Goal: Task Accomplishment & Management: Complete application form

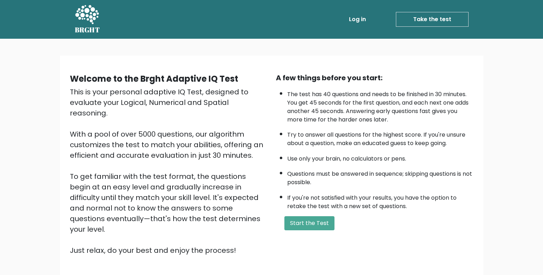
click at [309, 231] on div "A few things before you start: The test has 40 questions and needs to be finish…" at bounding box center [375, 164] width 206 height 183
click at [309, 222] on button "Start the Test" at bounding box center [309, 224] width 50 height 14
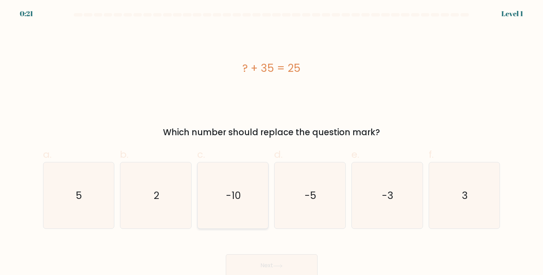
click at [235, 204] on icon "-10" at bounding box center [233, 196] width 67 height 67
click at [272, 142] on input "c. -10" at bounding box center [272, 140] width 0 height 5
radio input "true"
click at [274, 257] on button "Next" at bounding box center [272, 266] width 92 height 23
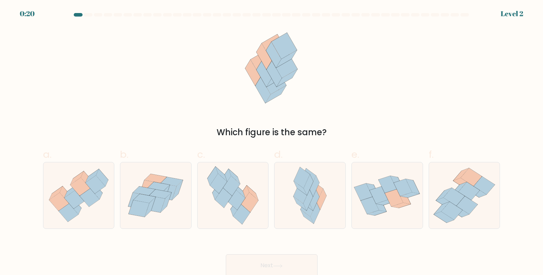
click at [274, 270] on button "Next" at bounding box center [272, 266] width 92 height 23
click at [68, 212] on icon at bounding box center [69, 213] width 20 height 18
click at [272, 142] on input "a." at bounding box center [272, 140] width 0 height 5
radio input "true"
click at [263, 261] on button "Next" at bounding box center [272, 266] width 92 height 23
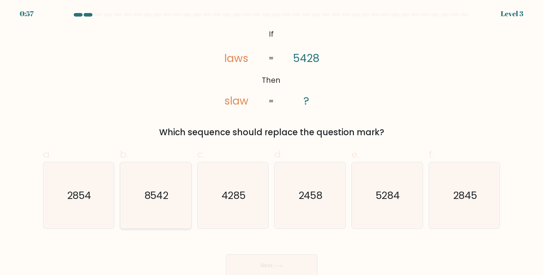
click at [166, 192] on text "8542" at bounding box center [156, 196] width 24 height 14
click at [272, 142] on input "b. 8542" at bounding box center [272, 140] width 0 height 5
radio input "true"
click at [285, 266] on button "Next" at bounding box center [272, 266] width 92 height 23
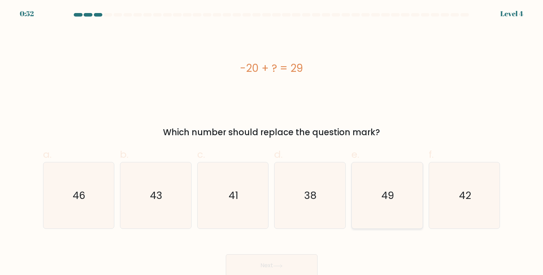
click at [406, 196] on icon "49" at bounding box center [387, 196] width 67 height 67
click at [272, 142] on input "e. 49" at bounding box center [272, 140] width 0 height 5
radio input "true"
click at [275, 267] on icon at bounding box center [278, 267] width 10 height 4
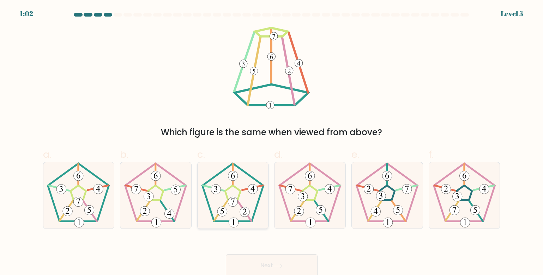
click at [227, 202] on 360 at bounding box center [220, 210] width 13 height 19
click at [272, 142] on input "c." at bounding box center [272, 140] width 0 height 5
radio input "true"
click at [263, 268] on button "Next" at bounding box center [272, 266] width 92 height 23
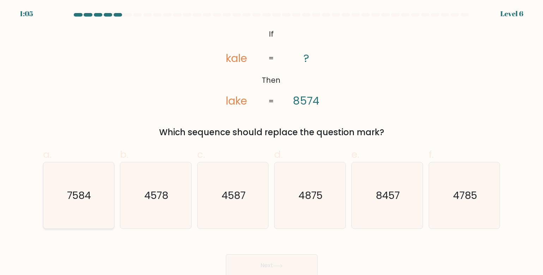
click at [69, 200] on text "7584" at bounding box center [79, 196] width 24 height 14
click at [272, 142] on input "a. 7584" at bounding box center [272, 140] width 0 height 5
radio input "true"
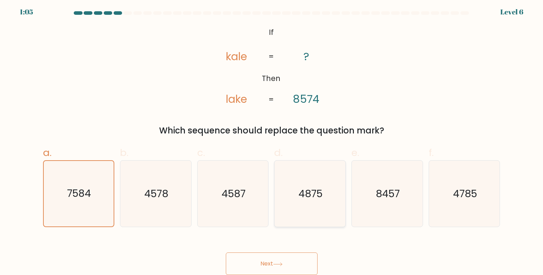
scroll to position [2, 0]
click at [280, 268] on button "Next" at bounding box center [272, 264] width 92 height 23
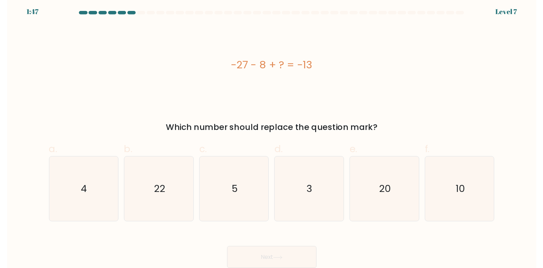
scroll to position [0, 0]
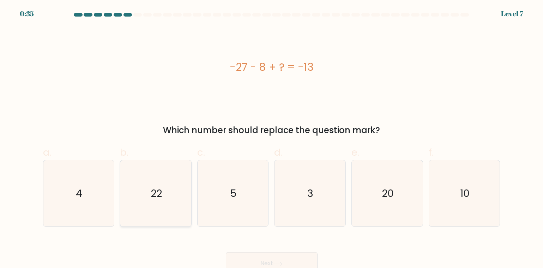
click at [167, 180] on icon "22" at bounding box center [155, 193] width 67 height 67
click at [272, 139] on input "b. 22" at bounding box center [272, 136] width 0 height 5
radio input "true"
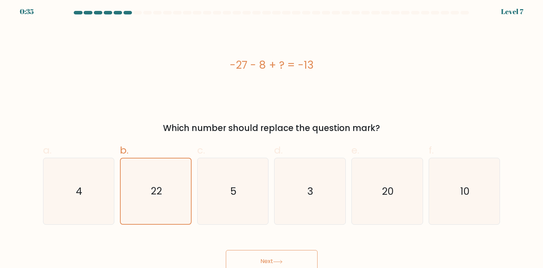
scroll to position [7, 0]
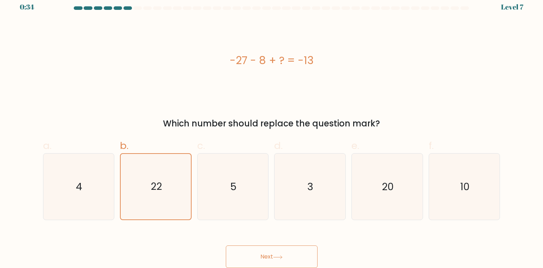
click at [266, 251] on button "Next" at bounding box center [272, 257] width 92 height 23
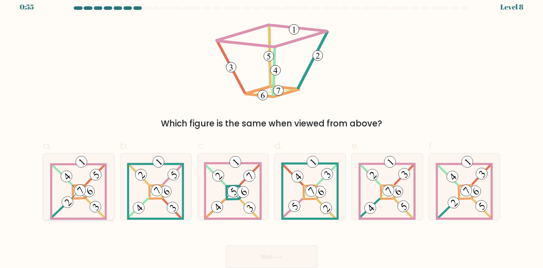
click at [72, 187] on icon at bounding box center [78, 187] width 57 height 67
click at [272, 132] on input "a." at bounding box center [272, 130] width 0 height 5
radio input "true"
drag, startPoint x: 276, startPoint y: 251, endPoint x: 293, endPoint y: 230, distance: 27.8
click at [275, 251] on button "Next" at bounding box center [272, 257] width 92 height 23
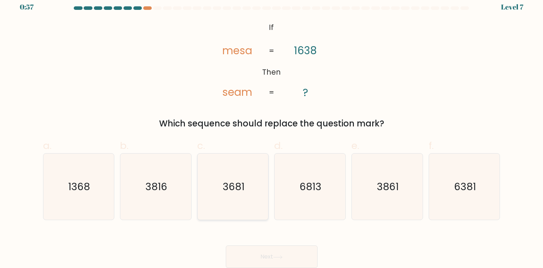
click at [230, 193] on text "3681" at bounding box center [234, 187] width 22 height 14
click at [272, 132] on input "c. 3681" at bounding box center [272, 130] width 0 height 5
radio input "true"
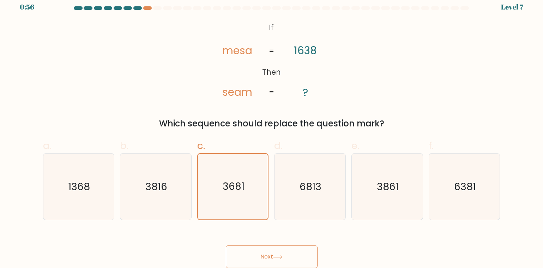
drag, startPoint x: 258, startPoint y: 252, endPoint x: 328, endPoint y: 199, distance: 87.8
click at [259, 252] on button "Next" at bounding box center [272, 257] width 92 height 23
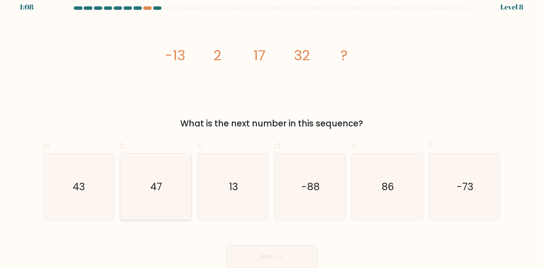
click at [145, 177] on icon "47" at bounding box center [155, 187] width 67 height 67
click at [272, 132] on input "b. 47" at bounding box center [272, 130] width 0 height 5
radio input "true"
click at [269, 256] on button "Next" at bounding box center [272, 257] width 92 height 23
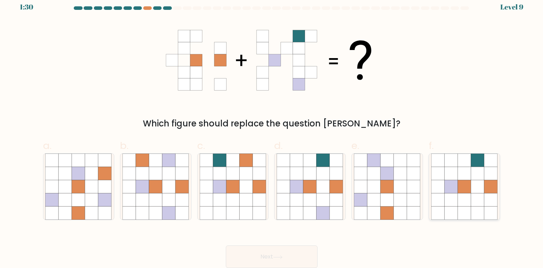
click at [481, 195] on icon at bounding box center [477, 200] width 13 height 13
click at [272, 132] on input "f." at bounding box center [272, 130] width 0 height 5
radio input "true"
click at [286, 263] on button "Next" at bounding box center [272, 257] width 92 height 23
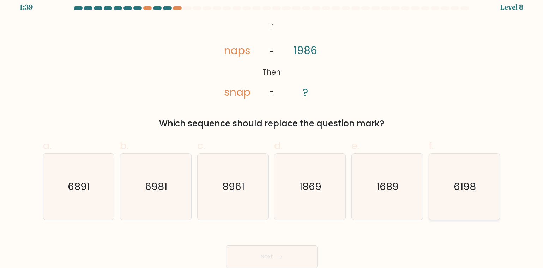
click at [449, 188] on icon "6198" at bounding box center [464, 187] width 67 height 67
click at [272, 132] on input "f. 6198" at bounding box center [272, 130] width 0 height 5
radio input "true"
click at [275, 256] on icon at bounding box center [278, 258] width 10 height 4
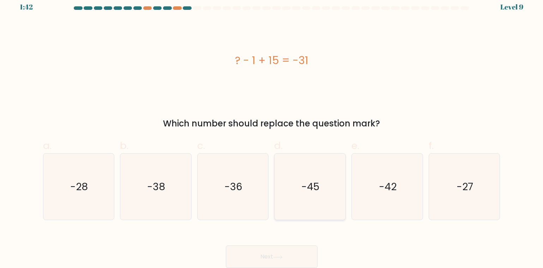
click at [313, 166] on icon "-45" at bounding box center [310, 187] width 67 height 67
click at [272, 132] on input "d. -45" at bounding box center [272, 130] width 0 height 5
radio input "true"
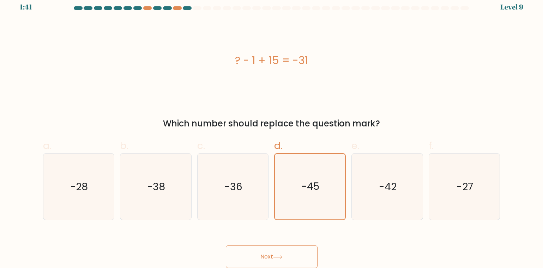
click at [282, 263] on button "Next" at bounding box center [272, 257] width 92 height 23
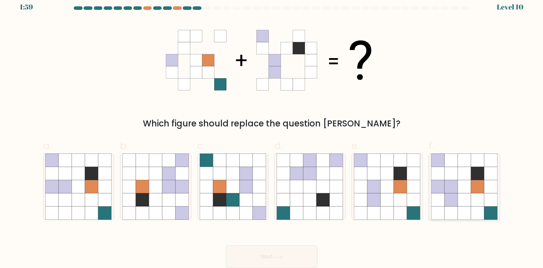
click at [463, 188] on icon at bounding box center [463, 186] width 13 height 13
click at [272, 132] on input "f." at bounding box center [272, 130] width 0 height 5
radio input "true"
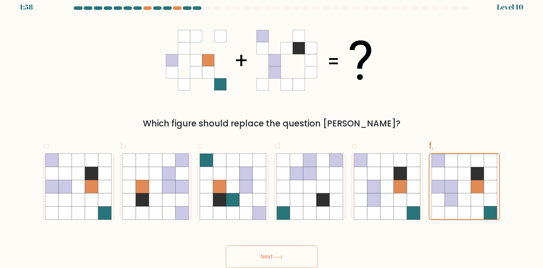
click at [254, 258] on button "Next" at bounding box center [272, 257] width 92 height 23
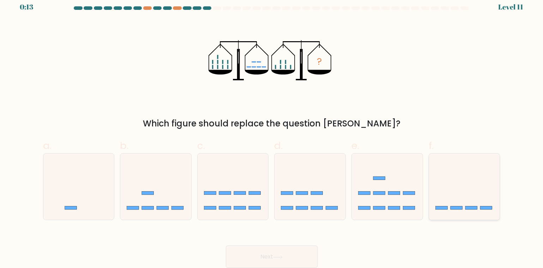
click at [467, 188] on icon at bounding box center [464, 187] width 71 height 59
click at [272, 132] on input "f." at bounding box center [272, 130] width 0 height 5
radio input "true"
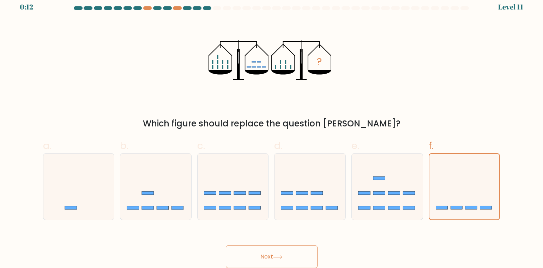
click at [262, 261] on button "Next" at bounding box center [272, 257] width 92 height 23
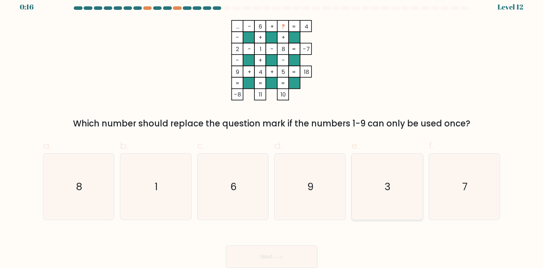
click at [376, 185] on icon "3" at bounding box center [387, 187] width 67 height 67
click at [272, 132] on input "e. 3" at bounding box center [272, 130] width 0 height 5
radio input "true"
click at [277, 255] on button "Next" at bounding box center [272, 257] width 92 height 23
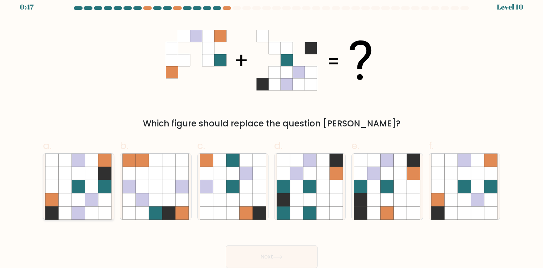
drag, startPoint x: 84, startPoint y: 197, endPoint x: 132, endPoint y: 157, distance: 62.6
click at [85, 196] on icon at bounding box center [78, 200] width 13 height 13
click at [272, 132] on input "a." at bounding box center [272, 130] width 0 height 5
radio input "true"
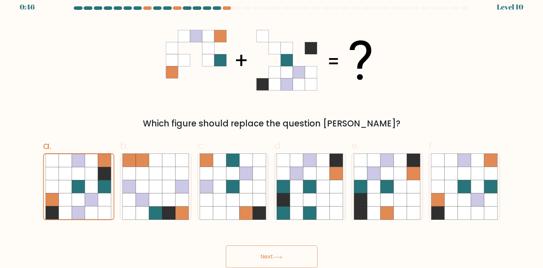
drag, startPoint x: 284, startPoint y: 261, endPoint x: 331, endPoint y: 223, distance: 60.7
click at [282, 261] on button "Next" at bounding box center [272, 257] width 92 height 23
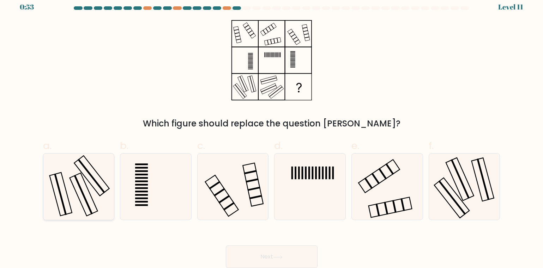
click at [63, 173] on icon at bounding box center [78, 187] width 67 height 67
click at [272, 132] on input "a." at bounding box center [272, 130] width 0 height 5
radio input "true"
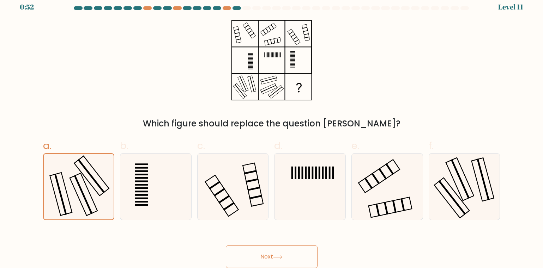
drag, startPoint x: 259, startPoint y: 253, endPoint x: 295, endPoint y: 230, distance: 43.0
click at [261, 253] on button "Next" at bounding box center [272, 257] width 92 height 23
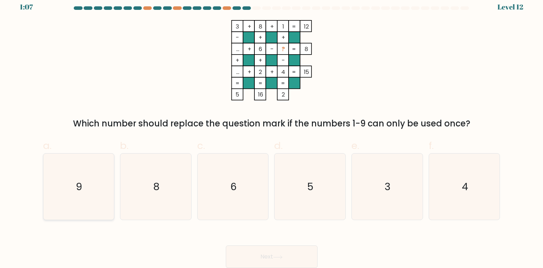
click at [48, 192] on icon "9" at bounding box center [78, 187] width 67 height 67
click at [272, 132] on input "a. 9" at bounding box center [272, 130] width 0 height 5
radio input "true"
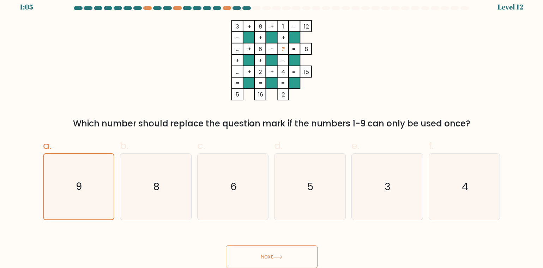
click at [266, 256] on button "Next" at bounding box center [272, 257] width 92 height 23
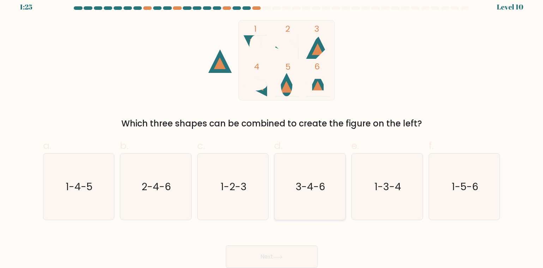
click at [306, 184] on text "3-4-6" at bounding box center [311, 187] width 30 height 14
click at [272, 132] on input "d. 3-4-6" at bounding box center [272, 130] width 0 height 5
radio input "true"
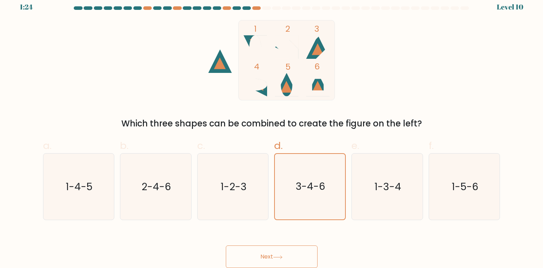
click at [300, 258] on button "Next" at bounding box center [272, 257] width 92 height 23
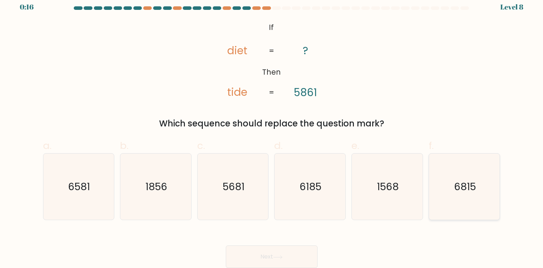
click at [462, 183] on text "6815" at bounding box center [465, 187] width 22 height 14
click at [272, 132] on input "f. 6815" at bounding box center [272, 130] width 0 height 5
radio input "true"
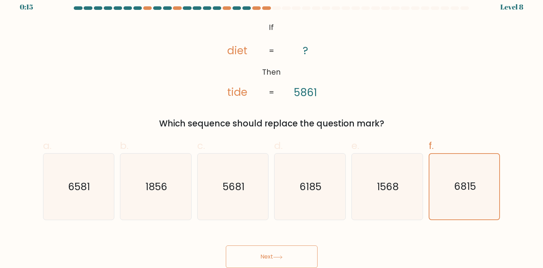
click at [272, 257] on button "Next" at bounding box center [272, 257] width 92 height 23
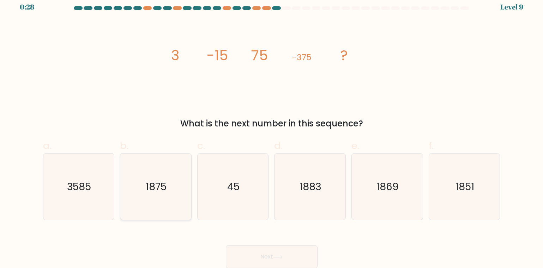
click at [174, 191] on icon "1875" at bounding box center [155, 187] width 67 height 67
click at [272, 132] on input "b. 1875" at bounding box center [272, 130] width 0 height 5
radio input "true"
click at [255, 256] on button "Next" at bounding box center [272, 257] width 92 height 23
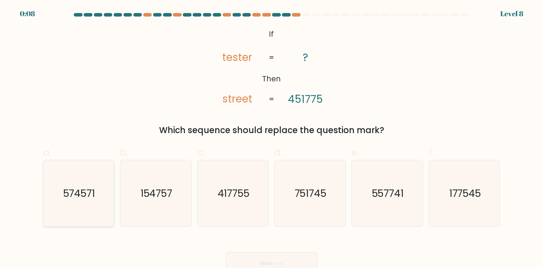
click at [56, 185] on icon "574571" at bounding box center [78, 193] width 67 height 67
click at [272, 139] on input "a. 574571" at bounding box center [272, 136] width 0 height 5
radio input "true"
click at [289, 262] on button "Next" at bounding box center [272, 264] width 92 height 23
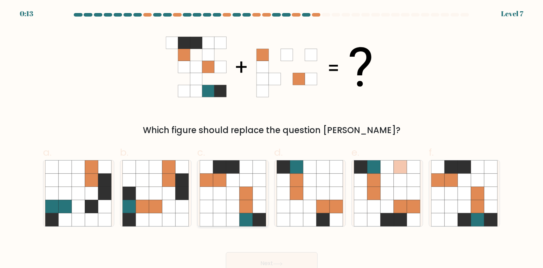
click at [237, 196] on icon at bounding box center [232, 193] width 13 height 13
click at [272, 139] on input "c." at bounding box center [272, 136] width 0 height 5
radio input "true"
click at [289, 257] on button "Next" at bounding box center [272, 264] width 92 height 23
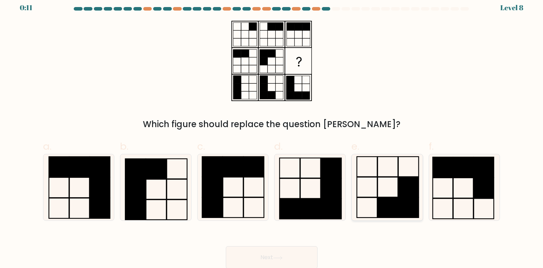
scroll to position [7, 0]
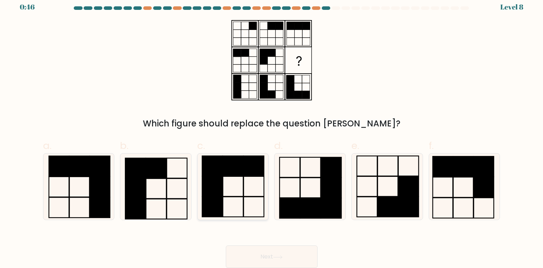
click at [244, 182] on rect at bounding box center [254, 187] width 20 height 20
click at [272, 132] on input "c." at bounding box center [272, 130] width 0 height 5
radio input "true"
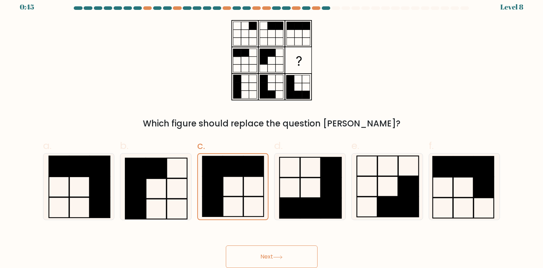
click at [278, 256] on icon at bounding box center [278, 258] width 10 height 4
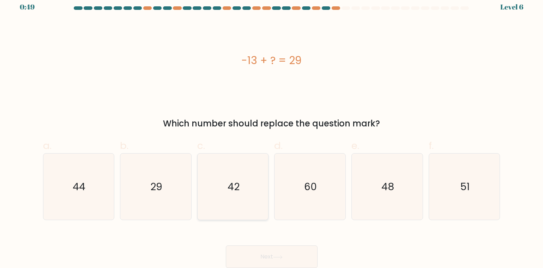
click at [238, 192] on text "42" at bounding box center [234, 187] width 12 height 14
click at [272, 132] on input "c. 42" at bounding box center [272, 130] width 0 height 5
radio input "true"
click at [251, 254] on button "Next" at bounding box center [272, 257] width 92 height 23
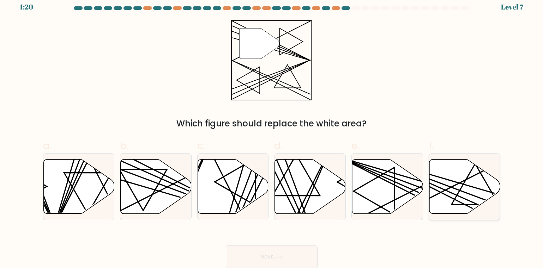
click at [444, 172] on icon at bounding box center [464, 186] width 71 height 54
click at [272, 132] on input "f." at bounding box center [272, 130] width 0 height 5
radio input "true"
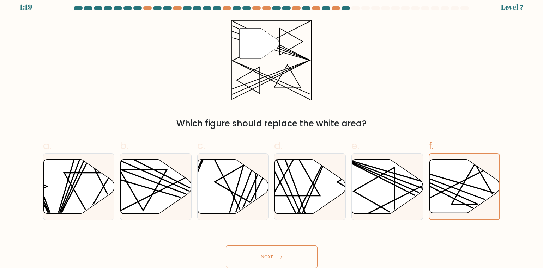
click at [266, 262] on button "Next" at bounding box center [272, 257] width 92 height 23
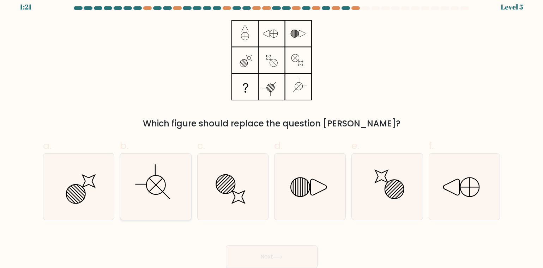
click at [145, 177] on icon at bounding box center [155, 187] width 67 height 67
click at [272, 132] on input "b." at bounding box center [272, 130] width 0 height 5
radio input "true"
click at [258, 259] on button "Next" at bounding box center [272, 257] width 92 height 23
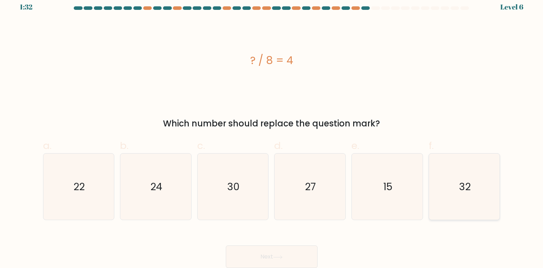
click at [460, 187] on text "32" at bounding box center [465, 187] width 12 height 14
click at [272, 132] on input "f. 32" at bounding box center [272, 130] width 0 height 5
radio input "true"
click at [278, 260] on button "Next" at bounding box center [272, 257] width 92 height 23
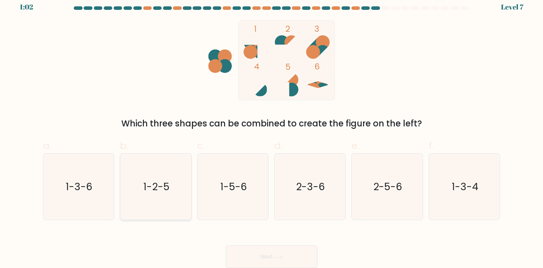
drag, startPoint x: 152, startPoint y: 186, endPoint x: 183, endPoint y: 195, distance: 32.2
click at [154, 187] on text "1-2-5" at bounding box center [156, 187] width 26 height 14
click at [272, 132] on input "b. 1-2-5" at bounding box center [272, 130] width 0 height 5
radio input "true"
click at [273, 257] on button "Next" at bounding box center [272, 257] width 92 height 23
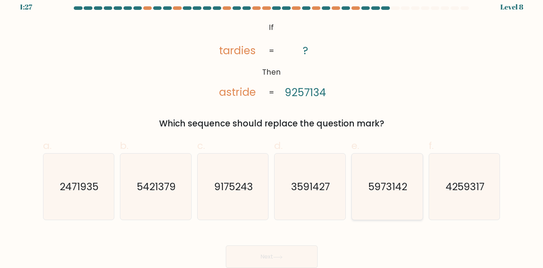
click at [374, 187] on text "5973142" at bounding box center [387, 187] width 39 height 14
click at [272, 132] on input "e. 5973142" at bounding box center [272, 130] width 0 height 5
radio input "true"
click at [288, 257] on button "Next" at bounding box center [272, 257] width 92 height 23
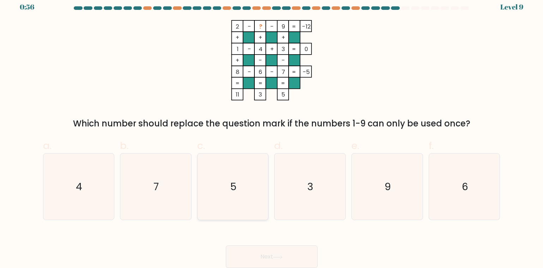
click at [243, 190] on icon "5" at bounding box center [233, 187] width 67 height 67
click at [272, 132] on input "c. 5" at bounding box center [272, 130] width 0 height 5
radio input "true"
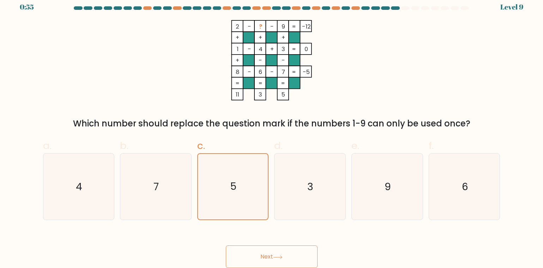
click at [272, 253] on button "Next" at bounding box center [272, 257] width 92 height 23
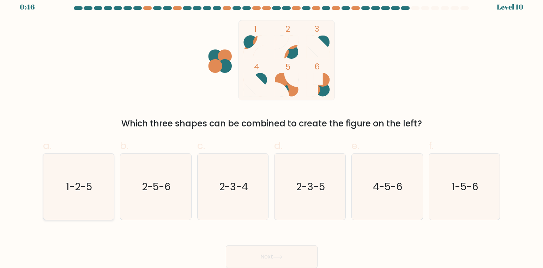
click at [96, 183] on icon "1-2-5" at bounding box center [78, 187] width 67 height 67
click at [272, 132] on input "a. 1-2-5" at bounding box center [272, 130] width 0 height 5
radio input "true"
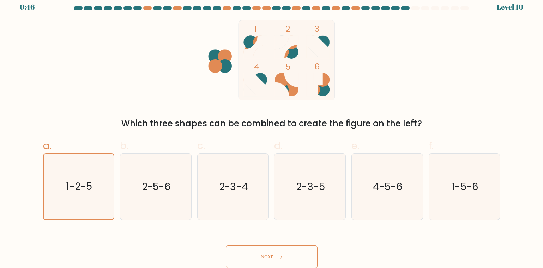
click at [299, 259] on button "Next" at bounding box center [272, 257] width 92 height 23
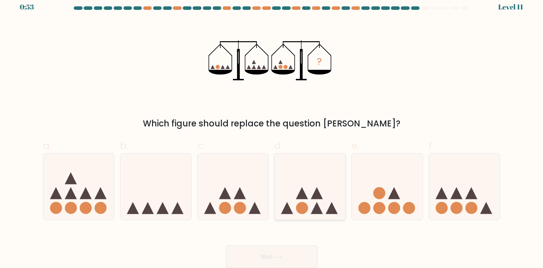
click at [325, 185] on icon at bounding box center [309, 187] width 71 height 59
click at [272, 132] on input "d." at bounding box center [272, 130] width 0 height 5
radio input "true"
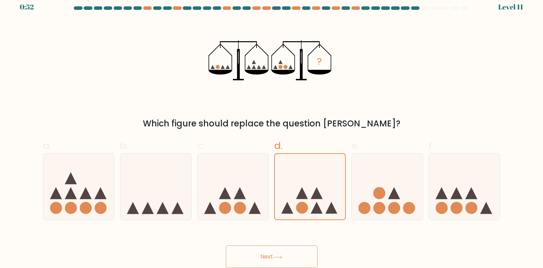
click at [287, 264] on button "Next" at bounding box center [272, 257] width 92 height 23
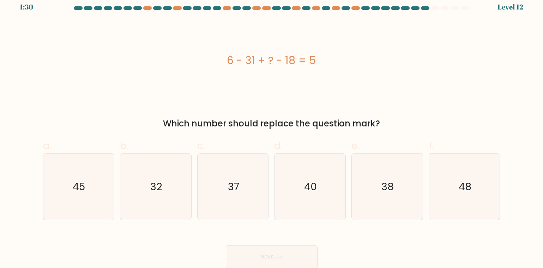
drag, startPoint x: 225, startPoint y: 57, endPoint x: 348, endPoint y: 62, distance: 122.9
click at [348, 62] on div "6 - 31 + ? - 18 = 5" at bounding box center [271, 61] width 457 height 16
copy div "6 - 31 + ? - 18 = 5"
drag, startPoint x: 164, startPoint y: 118, endPoint x: 336, endPoint y: 24, distance: 196.8
click at [384, 117] on div "Which number should replace the question mark?" at bounding box center [271, 123] width 449 height 13
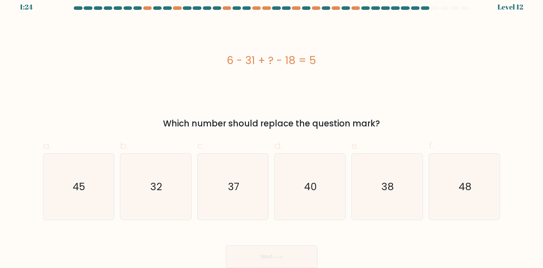
copy div "Which number should replace the question mark?"
click at [450, 187] on icon "48" at bounding box center [464, 187] width 67 height 67
click at [272, 132] on input "f. 48" at bounding box center [272, 130] width 0 height 5
radio input "true"
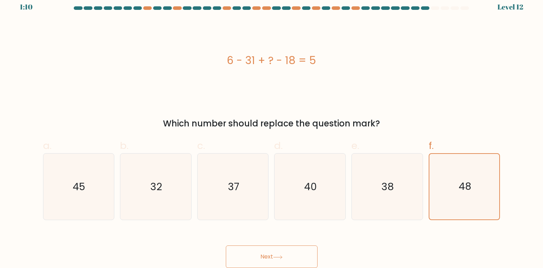
click at [297, 259] on button "Next" at bounding box center [272, 257] width 92 height 23
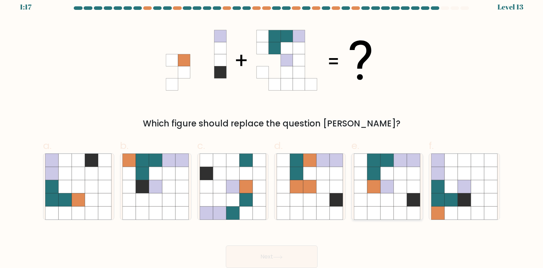
click at [380, 190] on icon at bounding box center [373, 186] width 13 height 13
click at [272, 132] on input "e." at bounding box center [272, 130] width 0 height 5
radio input "true"
click at [249, 249] on button "Next" at bounding box center [272, 257] width 92 height 23
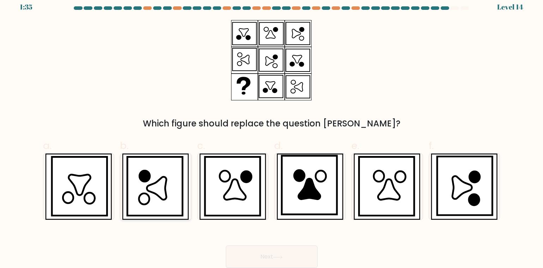
click at [156, 201] on icon at bounding box center [154, 186] width 55 height 59
click at [272, 132] on input "b." at bounding box center [272, 130] width 0 height 5
radio input "true"
click at [273, 261] on button "Next" at bounding box center [272, 257] width 92 height 23
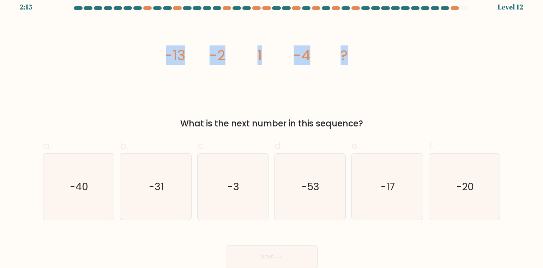
drag, startPoint x: 156, startPoint y: 58, endPoint x: 354, endPoint y: 61, distance: 198.3
click at [354, 61] on div "image/svg+xml -13 -2 1 -4 ? What is the next number in this sequence?" at bounding box center [272, 75] width 466 height 110
copy g "-13 -2 1 -4 ?"
drag, startPoint x: 173, startPoint y: 118, endPoint x: 371, endPoint y: 127, distance: 198.1
click at [371, 127] on div "What is the next number in this sequence?" at bounding box center [271, 123] width 449 height 13
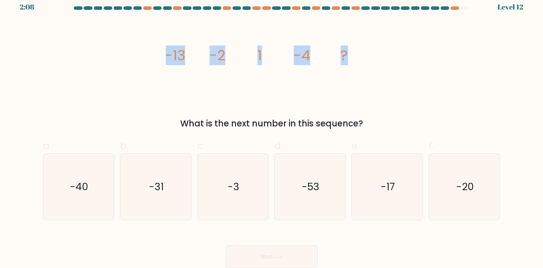
copy div "What is the next number in this sequence?"
drag, startPoint x: 161, startPoint y: 53, endPoint x: 351, endPoint y: 50, distance: 189.4
click at [351, 50] on div "image/svg+xml -13 -2 1 -4 ? What is the next number in this sequence?" at bounding box center [272, 75] width 466 height 110
copy g "-13 -2 1 -4 ?"
click at [382, 175] on icon "-17" at bounding box center [387, 187] width 67 height 67
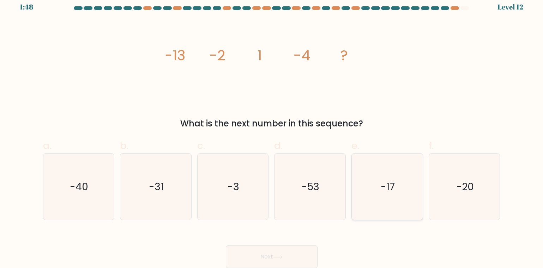
click at [272, 132] on input "e. -17" at bounding box center [272, 130] width 0 height 5
radio input "true"
click at [261, 256] on button "Next" at bounding box center [272, 257] width 92 height 23
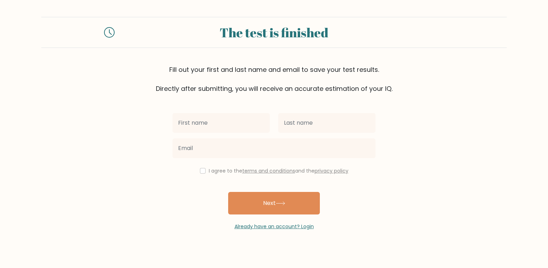
click at [246, 118] on input "text" at bounding box center [220, 123] width 97 height 20
type input "[PERSON_NAME] [PERSON_NAME]"
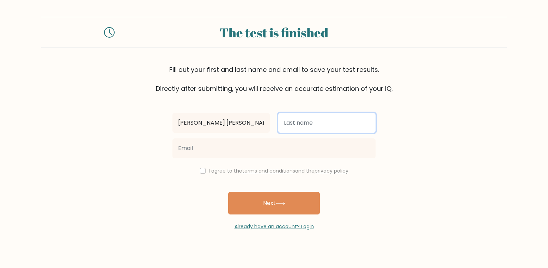
click at [303, 129] on input "text" at bounding box center [326, 123] width 97 height 20
type input "Ocangas"
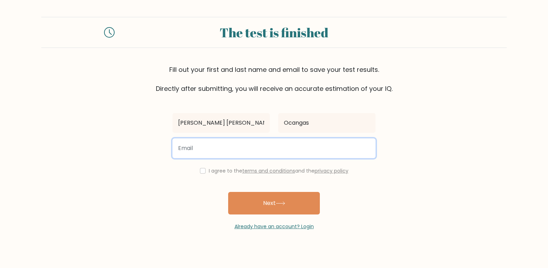
click at [297, 154] on input "email" at bounding box center [273, 149] width 203 height 20
type input "fdocangas@gmail.com"
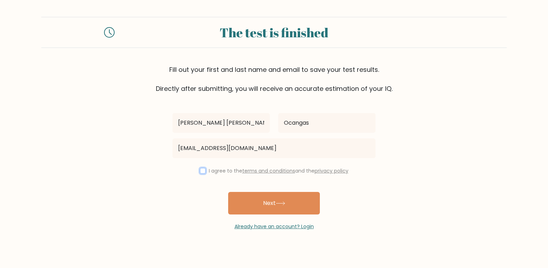
click at [201, 173] on input "checkbox" at bounding box center [203, 171] width 6 height 6
checkbox input "true"
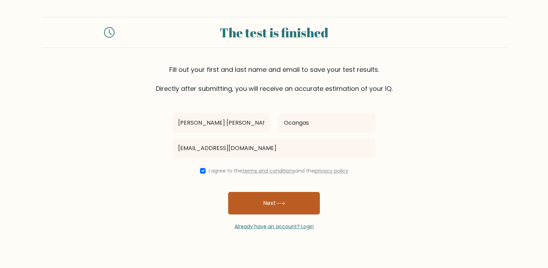
click at [266, 201] on button "Next" at bounding box center [274, 203] width 92 height 23
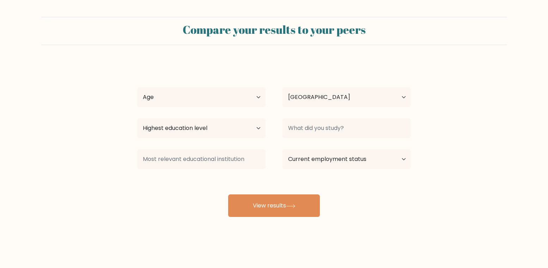
select select "PH"
click at [250, 92] on select "Age Under [DEMOGRAPHIC_DATA] [DEMOGRAPHIC_DATA] [DEMOGRAPHIC_DATA] [DEMOGRAPHIC…" at bounding box center [201, 97] width 128 height 20
select select "25_34"
click at [137, 87] on select "Age Under [DEMOGRAPHIC_DATA] [DEMOGRAPHIC_DATA] [DEMOGRAPHIC_DATA] [DEMOGRAPHIC…" at bounding box center [201, 97] width 128 height 20
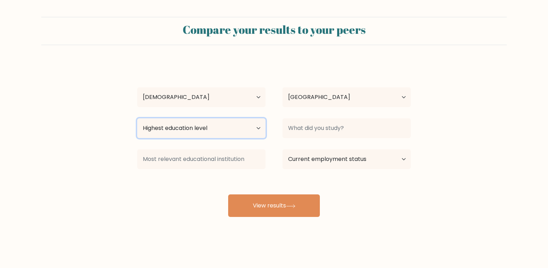
click at [192, 124] on select "Highest education level No schooling Primary Lower Secondary Upper Secondary Oc…" at bounding box center [201, 129] width 128 height 20
select select "upper_secondary"
click at [137, 119] on select "Highest education level No schooling Primary Lower Secondary Upper Secondary Oc…" at bounding box center [201, 129] width 128 height 20
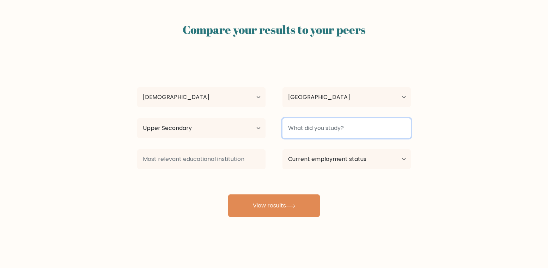
click at [320, 128] on input at bounding box center [347, 129] width 128 height 20
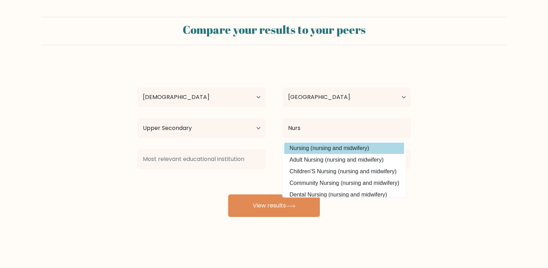
click at [328, 145] on option "Nursing (nursing and midwifery)" at bounding box center [344, 148] width 120 height 11
type input "Nursing"
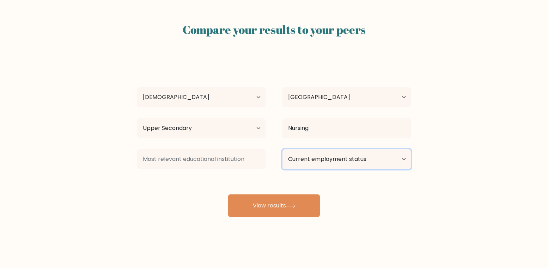
click at [317, 159] on select "Current employment status Employed Student Retired Other / prefer not to answer" at bounding box center [347, 160] width 128 height 20
select select "other"
click at [283, 150] on select "Current employment status Employed Student Retired Other / prefer not to answer" at bounding box center [347, 160] width 128 height 20
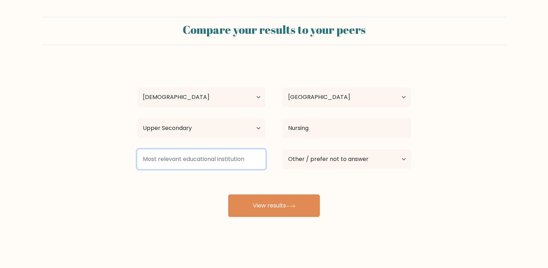
click at [203, 159] on input at bounding box center [201, 160] width 128 height 20
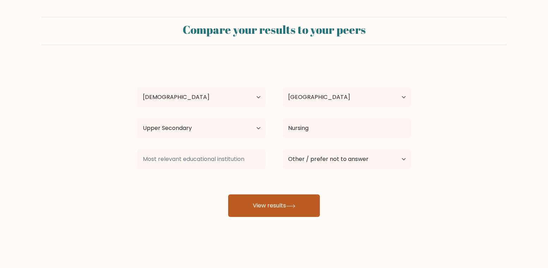
click at [254, 206] on button "View results" at bounding box center [274, 206] width 92 height 23
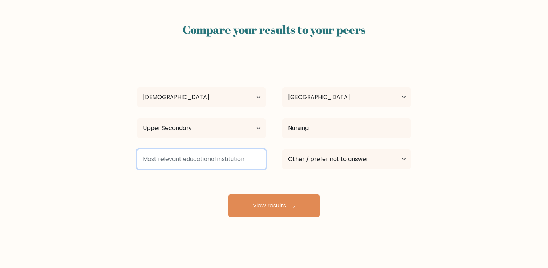
click at [225, 158] on input at bounding box center [201, 160] width 128 height 20
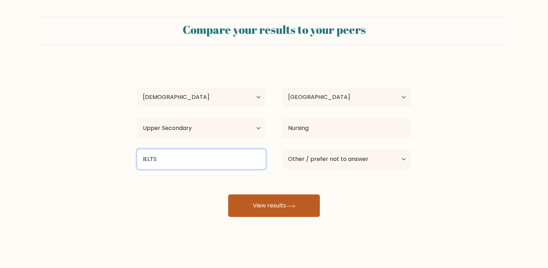
type input "IELTS"
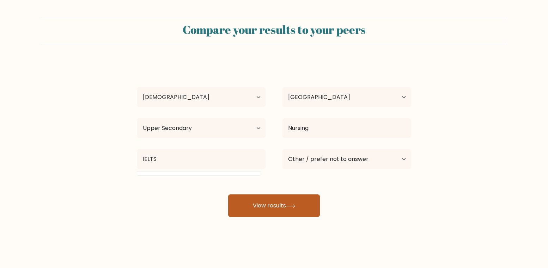
click at [270, 203] on button "View results" at bounding box center [274, 206] width 92 height 23
